Goal: Task Accomplishment & Management: Use online tool/utility

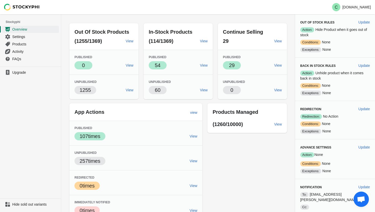
scroll to position [25, 0]
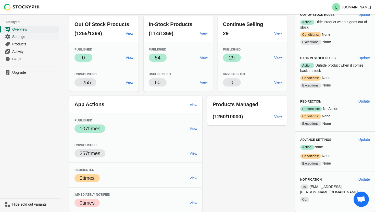
click at [22, 36] on span "Settings" at bounding box center [35, 36] width 46 height 5
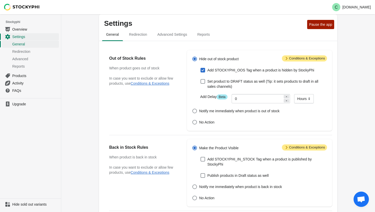
scroll to position [6, 0]
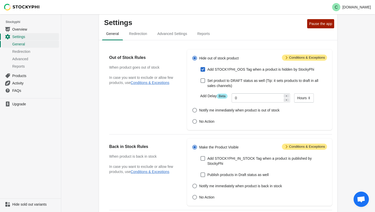
click at [349, 54] on div "Settings Pause the app General Redirection Advanced Settings Reports General Re…" at bounding box center [218, 187] width 314 height 358
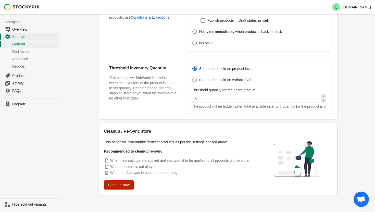
click at [124, 184] on span "Cleanup Now" at bounding box center [118, 185] width 21 height 4
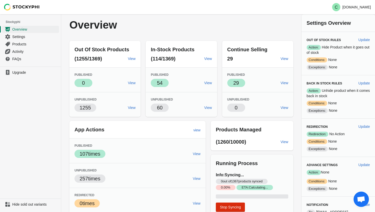
scroll to position [25, 0]
